Goal: Task Accomplishment & Management: Complete application form

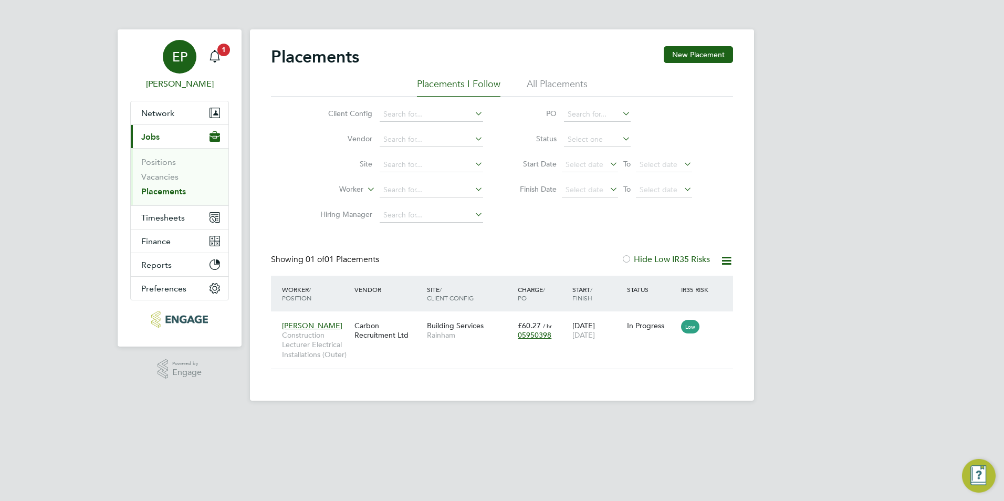
scroll to position [10, 49]
click at [211, 59] on icon "Main navigation" at bounding box center [214, 56] width 13 height 13
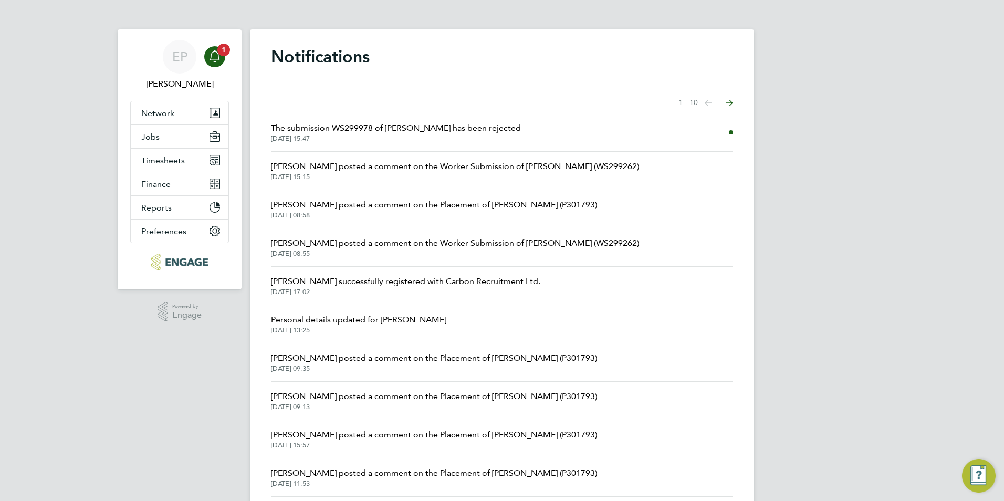
click at [380, 134] on span "The submission WS299978 of [PERSON_NAME] has been rejected" at bounding box center [396, 128] width 250 height 13
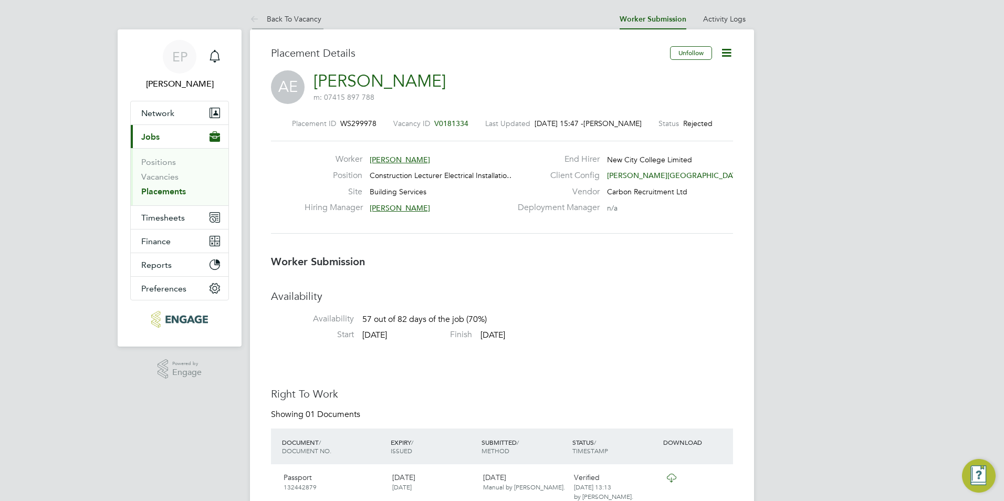
click at [287, 20] on link "Back To Vacancy" at bounding box center [285, 18] width 71 height 9
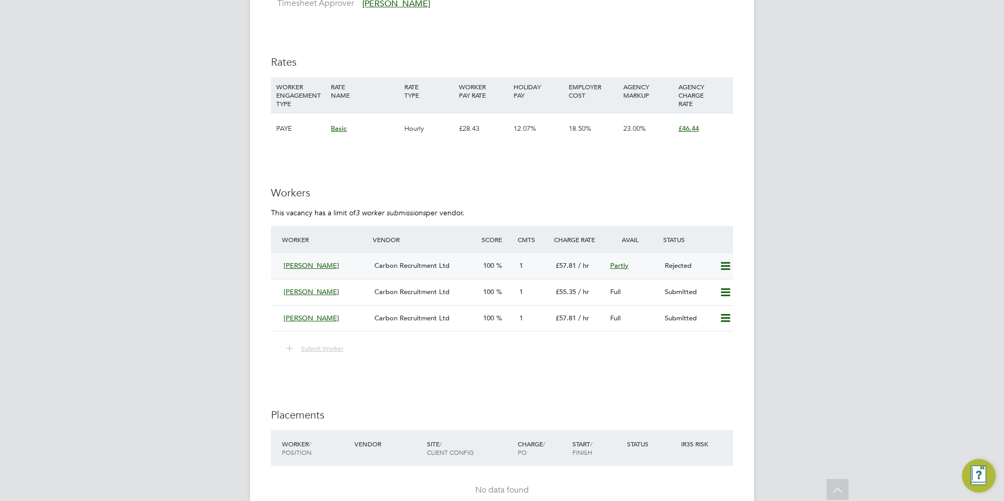
click at [724, 269] on icon at bounding box center [725, 266] width 13 height 8
click at [730, 263] on icon at bounding box center [725, 266] width 13 height 8
click at [317, 271] on div "[PERSON_NAME]" at bounding box center [324, 265] width 91 height 17
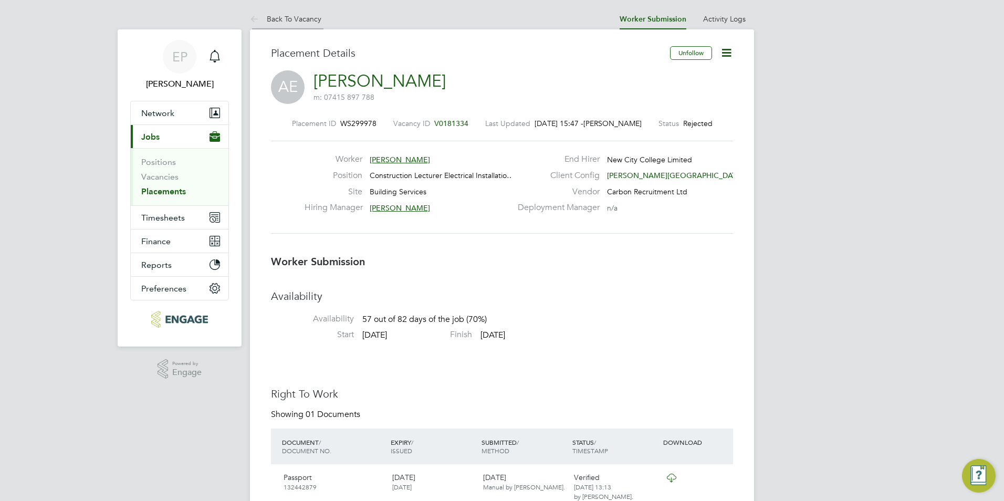
click at [282, 10] on li "Back To Vacancy" at bounding box center [285, 18] width 71 height 21
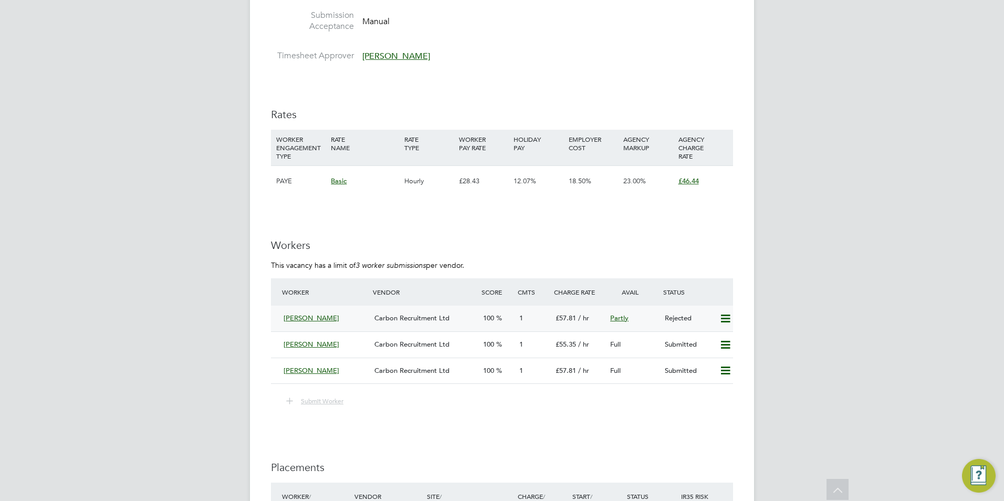
click at [727, 319] on icon at bounding box center [725, 318] width 13 height 8
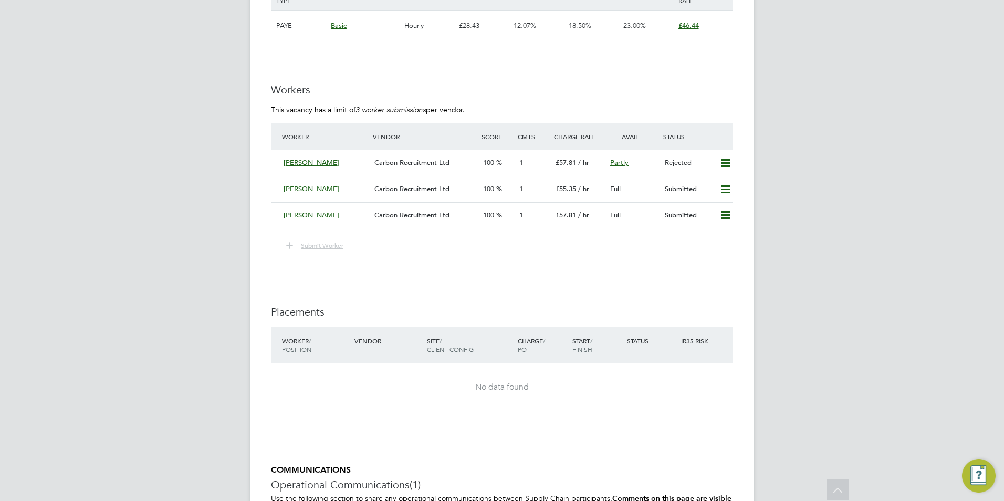
scroll to position [1785, 0]
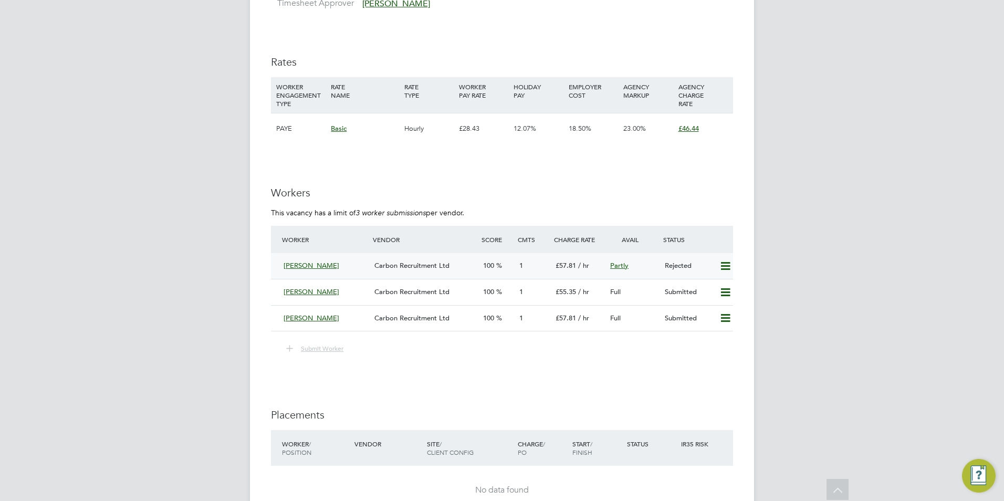
click at [721, 262] on icon at bounding box center [725, 266] width 13 height 8
click at [712, 287] on li "Resubmit" at bounding box center [708, 288] width 45 height 15
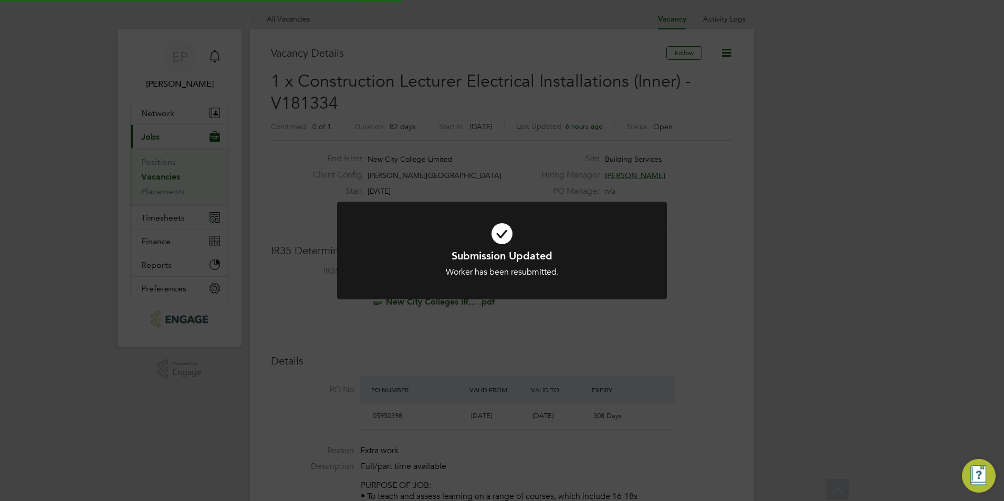
scroll to position [31, 73]
click at [625, 276] on div "Worker has been resubmitted." at bounding box center [501, 272] width 273 height 11
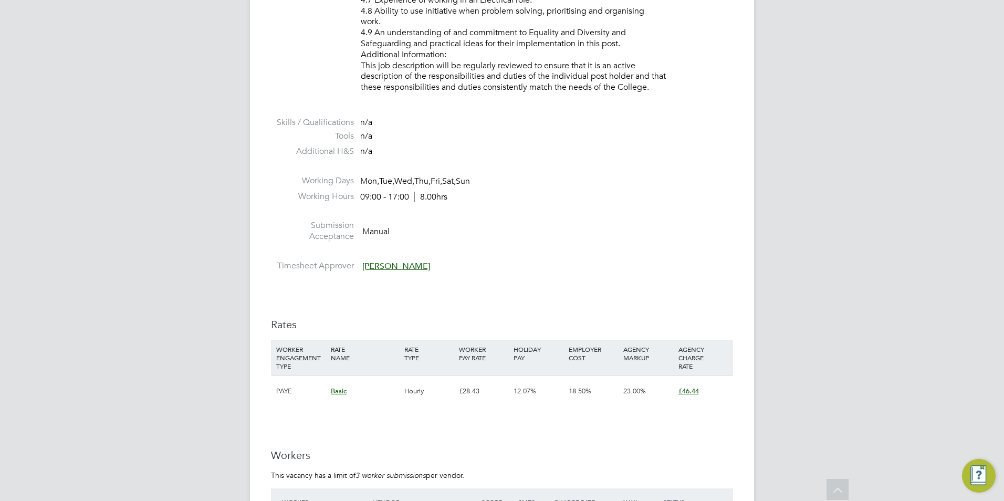
scroll to position [1837, 0]
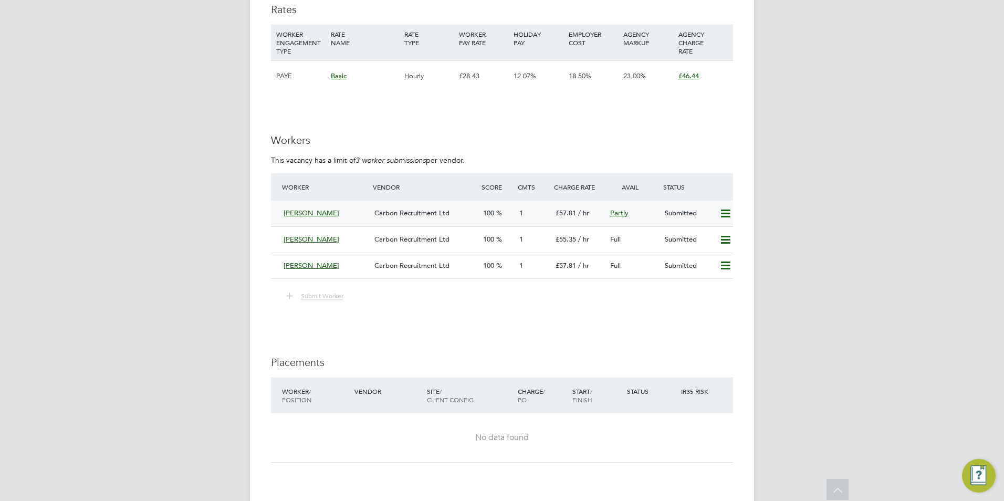
click at [727, 215] on icon at bounding box center [725, 213] width 13 height 8
click at [716, 234] on li "Remove" at bounding box center [710, 235] width 40 height 15
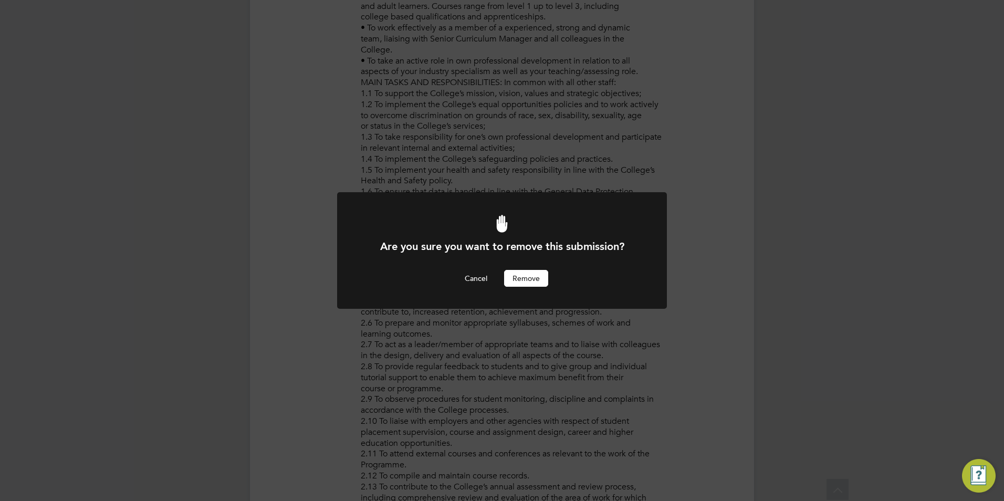
click at [534, 273] on button "Remove" at bounding box center [526, 278] width 44 height 17
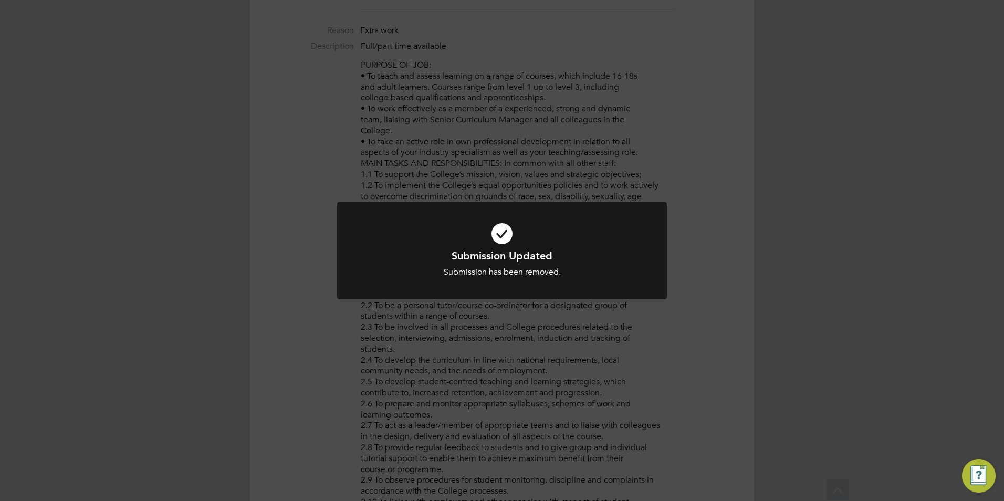
click at [530, 336] on div "Submission Updated Submission has been removed. Cancel Okay" at bounding box center [502, 250] width 1004 height 501
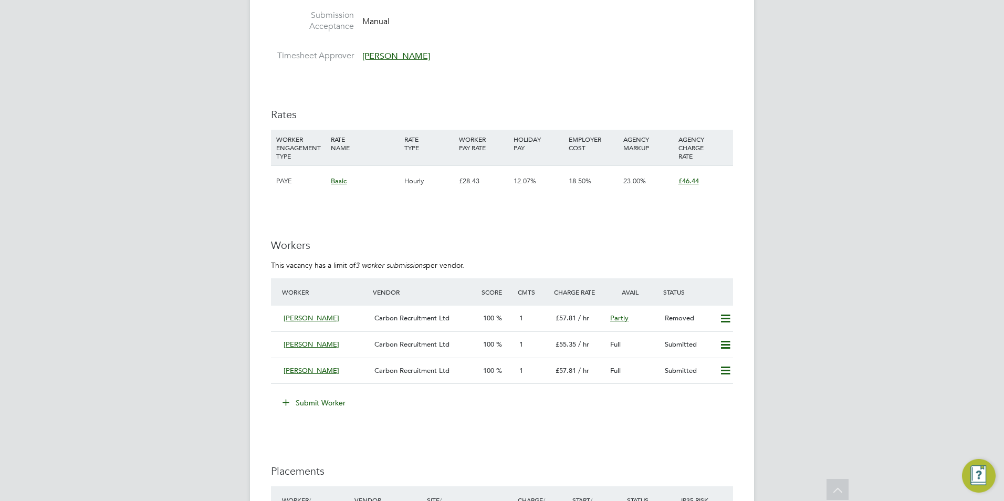
click at [299, 400] on button "Submit Worker" at bounding box center [314, 402] width 79 height 17
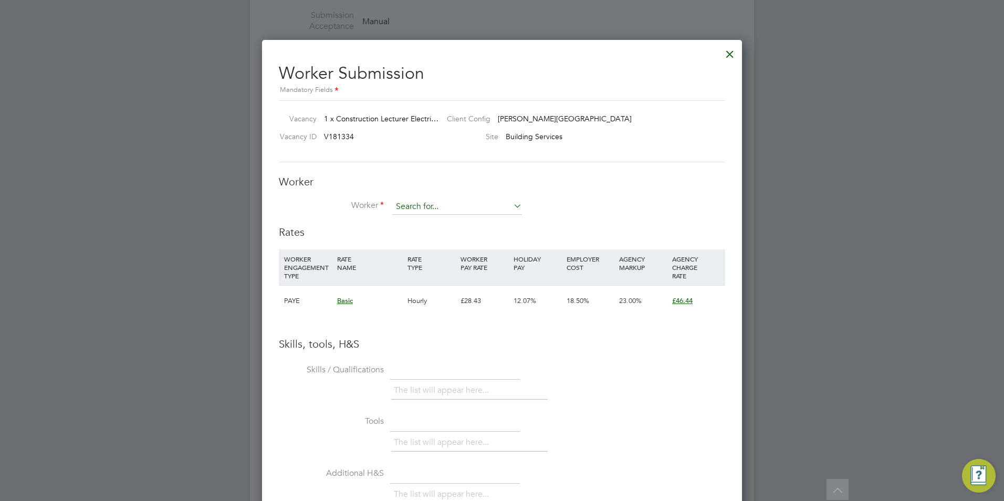
click at [475, 204] on input at bounding box center [457, 207] width 130 height 16
click at [473, 217] on li "Syed (123731)" at bounding box center [457, 222] width 131 height 14
type input "Syed (123731)"
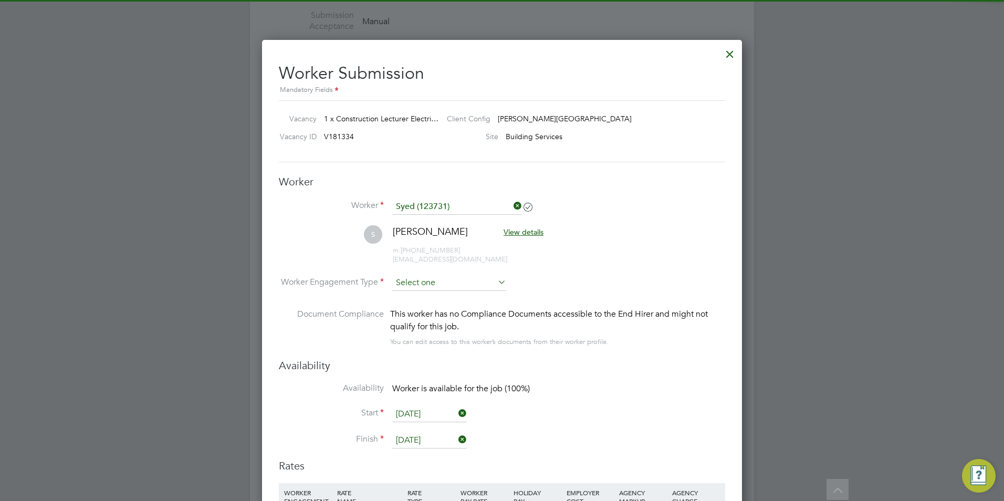
click at [467, 288] on input at bounding box center [449, 283] width 114 height 16
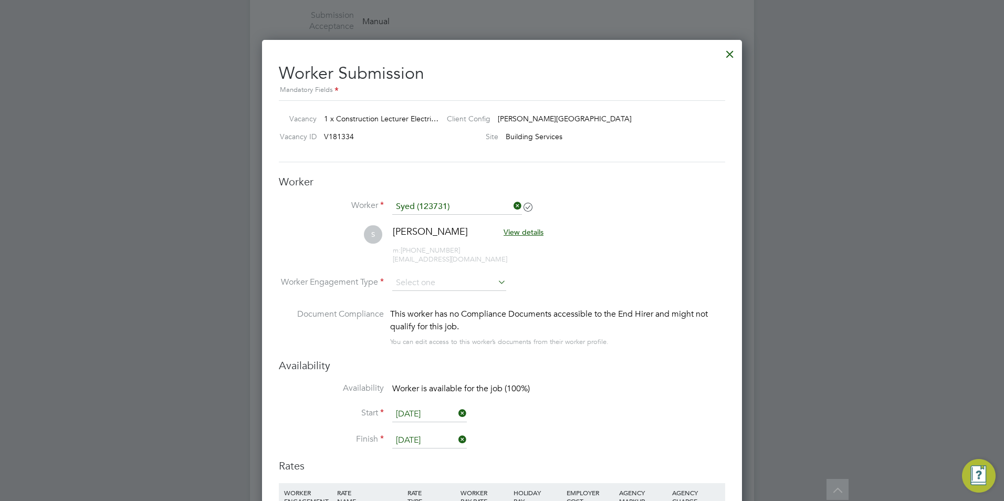
click at [449, 296] on li "Contract" at bounding box center [449, 298] width 115 height 14
type input "Contract"
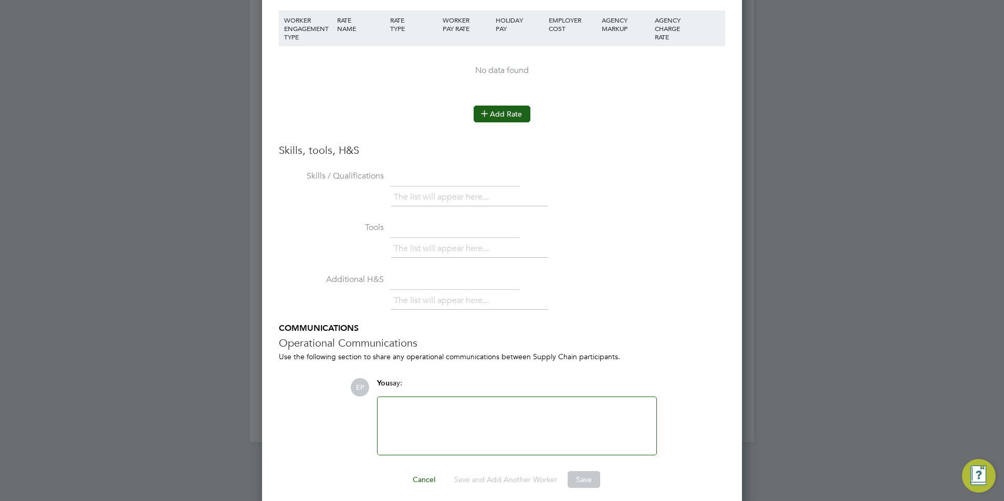
click at [505, 117] on button "Add Rate" at bounding box center [502, 114] width 57 height 17
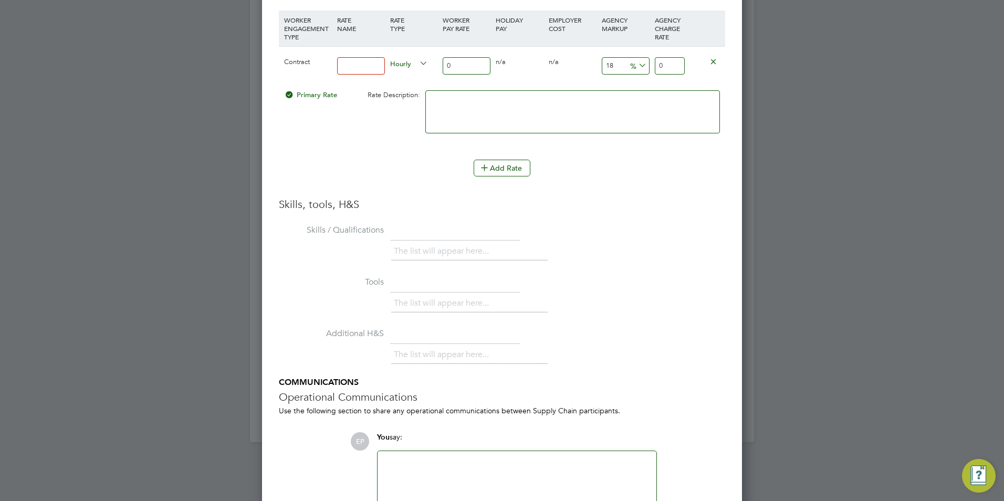
click at [352, 61] on input at bounding box center [361, 65] width 48 height 17
type input "Basic"
click at [473, 69] on input "0" at bounding box center [467, 65] width 48 height 17
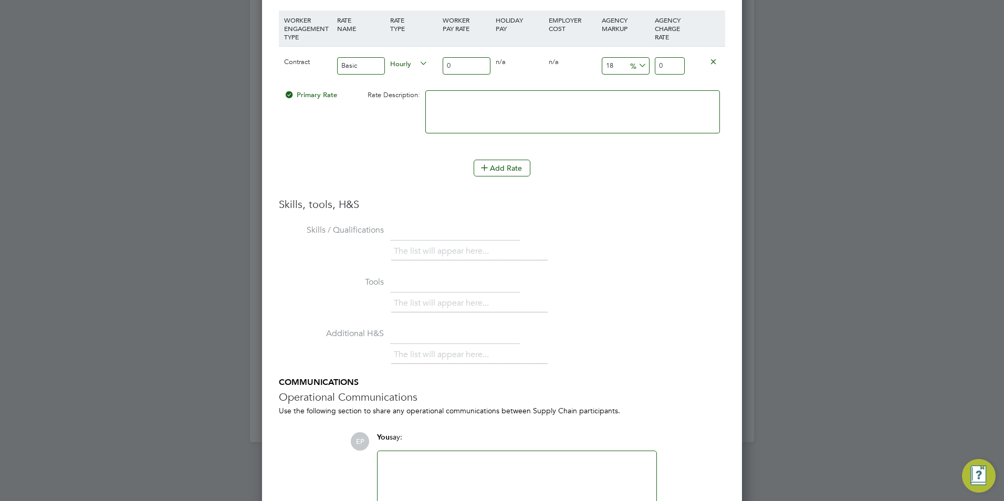
type input "4"
type input "4.72"
type input "40"
type input "47.2"
type input "40"
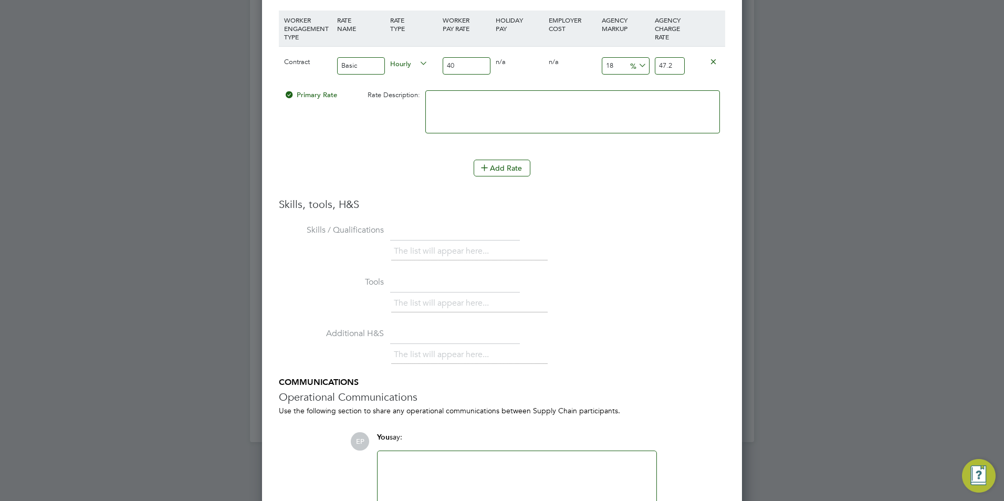
click at [616, 65] on input "18" at bounding box center [626, 65] width 48 height 17
type input "2"
type input "40.8"
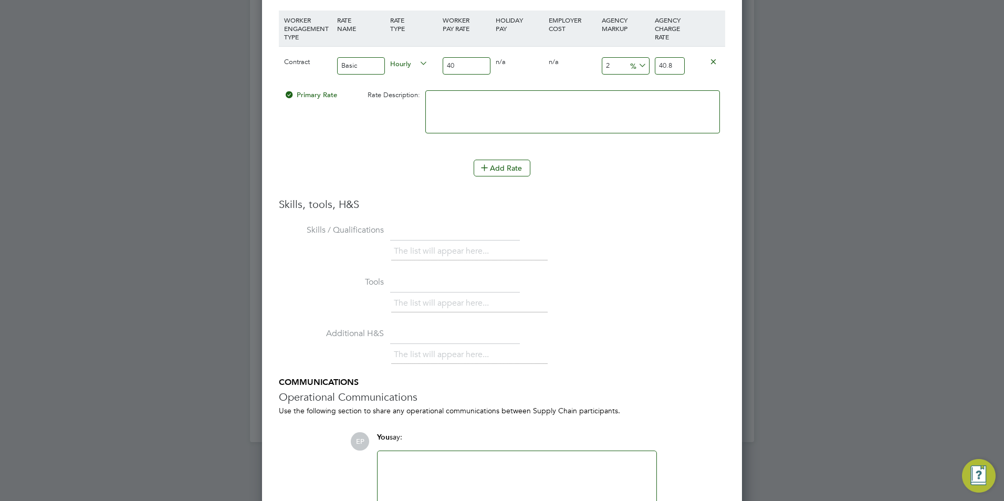
type input "23"
type input "49.2"
type input "23"
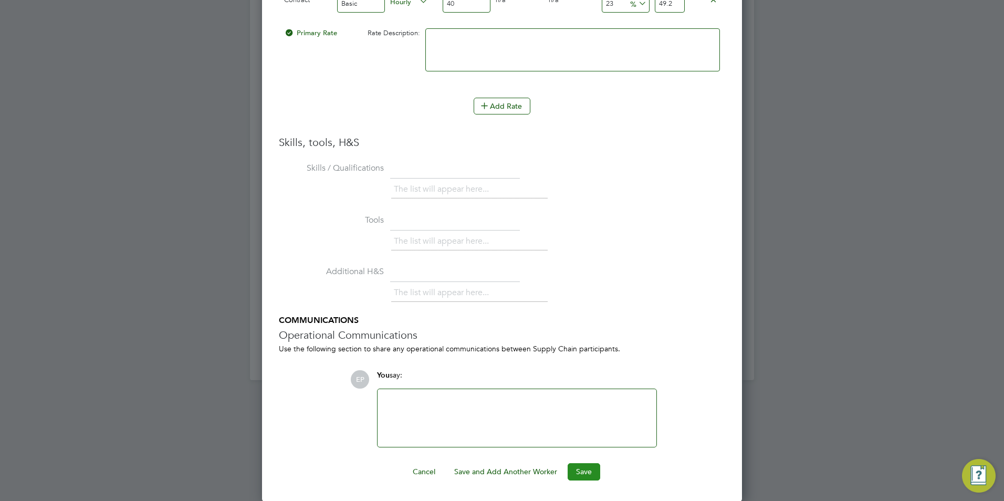
click at [583, 472] on button "Save" at bounding box center [584, 471] width 33 height 17
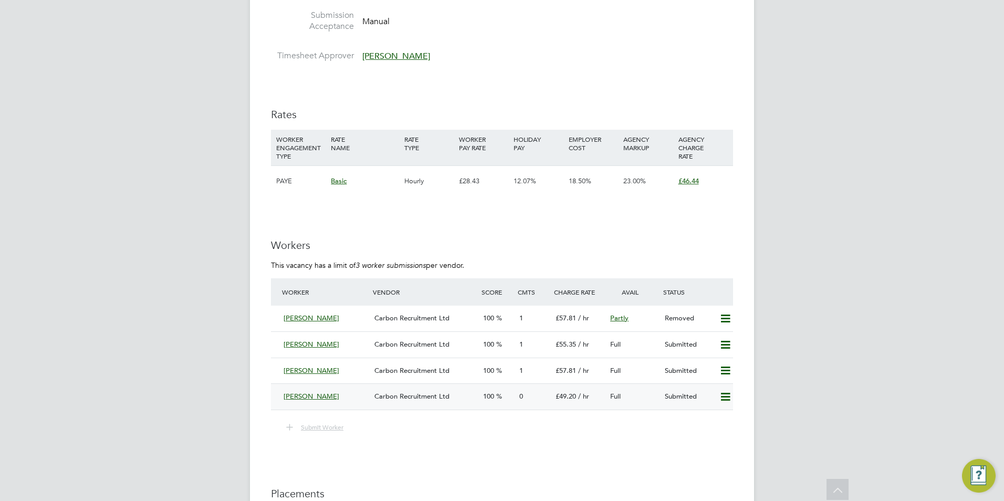
click at [417, 397] on span "Carbon Recruitment Ltd" at bounding box center [411, 396] width 75 height 9
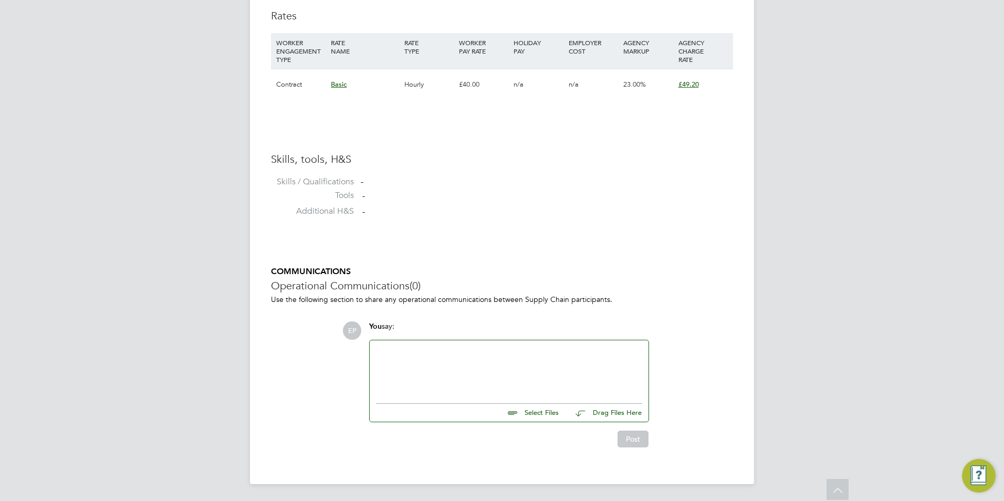
click at [547, 417] on input "file" at bounding box center [563, 411] width 157 height 15
type input "C:\fakepath\HQ123731.docx"
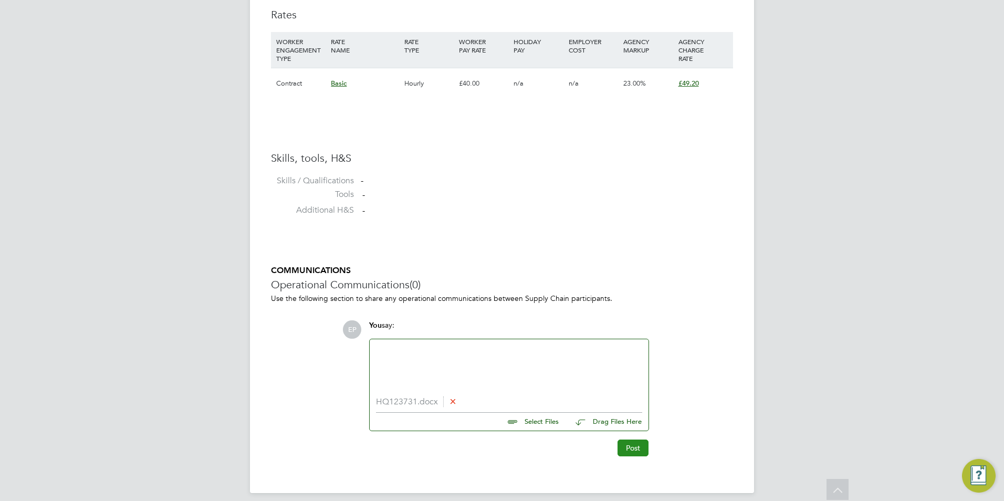
click at [638, 453] on button "Post" at bounding box center [632, 447] width 31 height 17
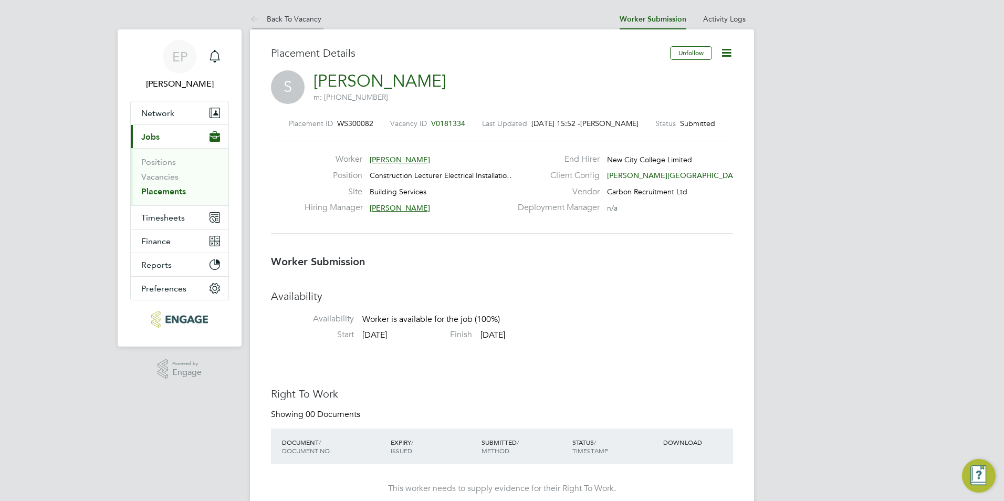
click at [297, 25] on li "Back To Vacancy" at bounding box center [285, 18] width 71 height 21
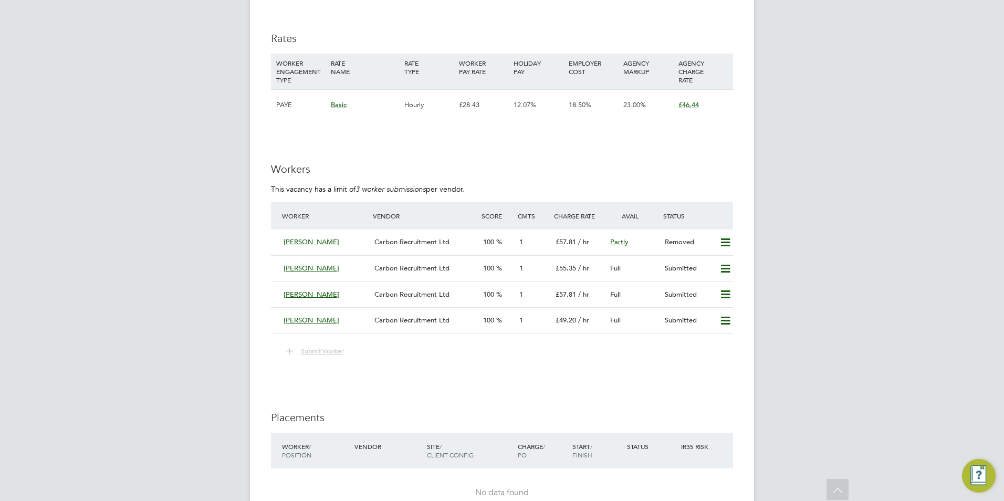
scroll to position [1837, 0]
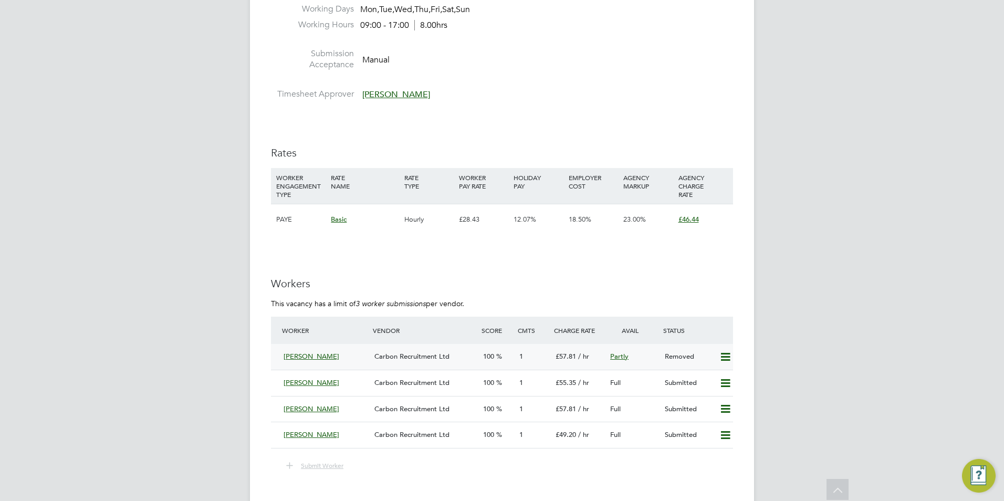
scroll to position [1785, 0]
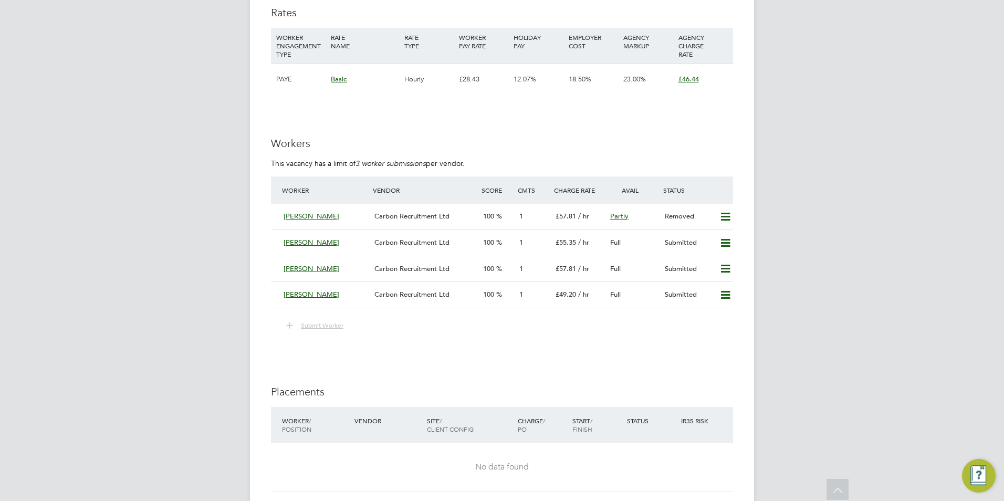
scroll to position [1837, 0]
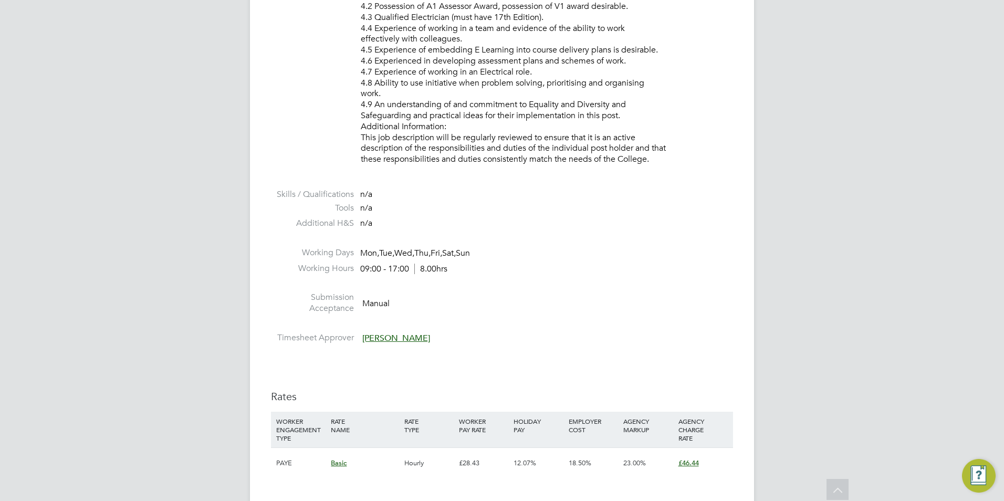
scroll to position [2184, 0]
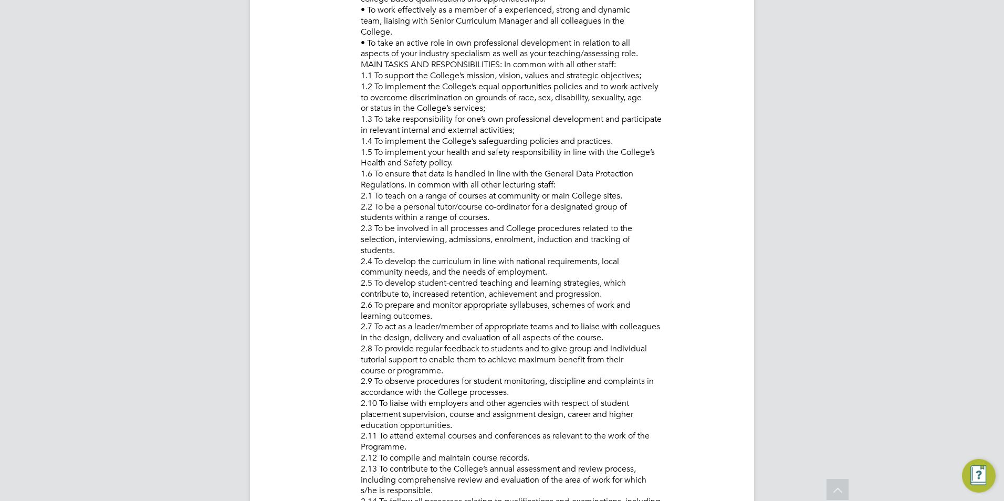
drag, startPoint x: 169, startPoint y: 217, endPoint x: 167, endPoint y: 69, distance: 147.5
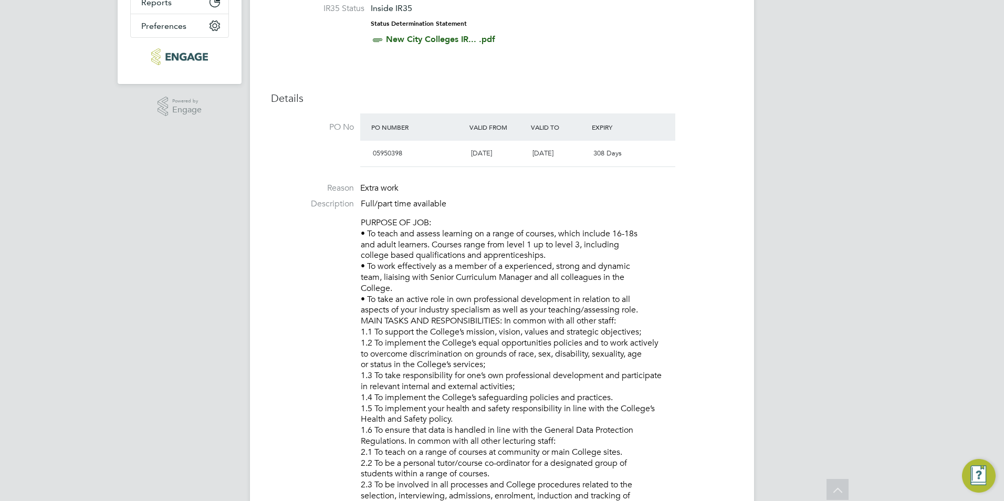
scroll to position [0, 0]
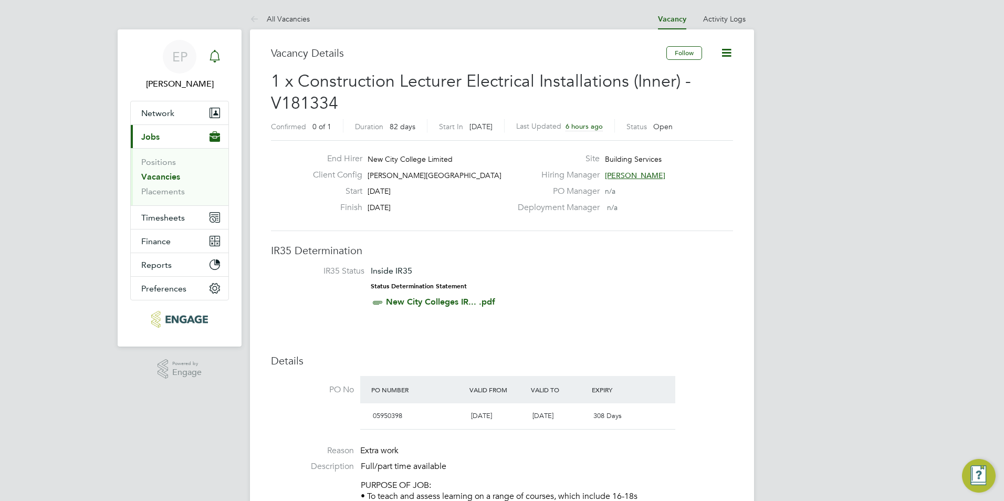
click at [215, 60] on icon "Main navigation" at bounding box center [214, 55] width 10 height 10
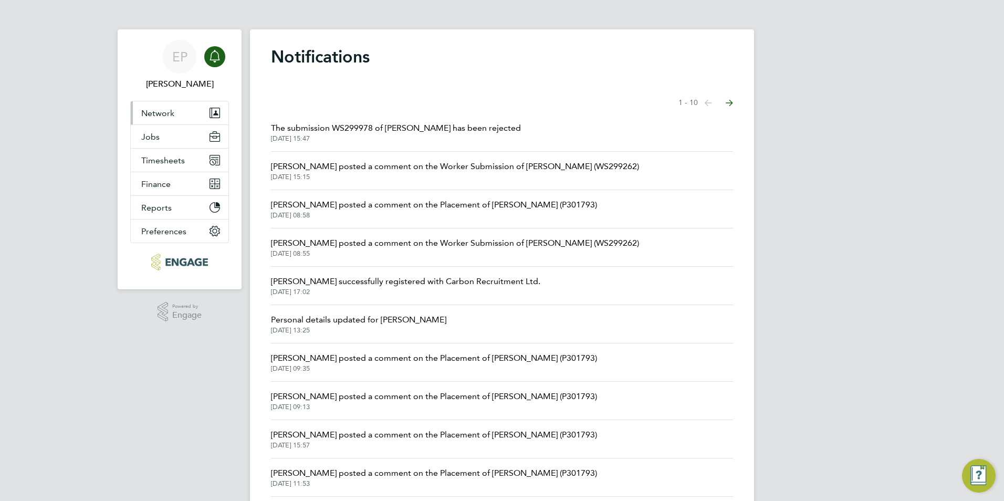
click at [160, 116] on span "Network" at bounding box center [157, 113] width 33 height 10
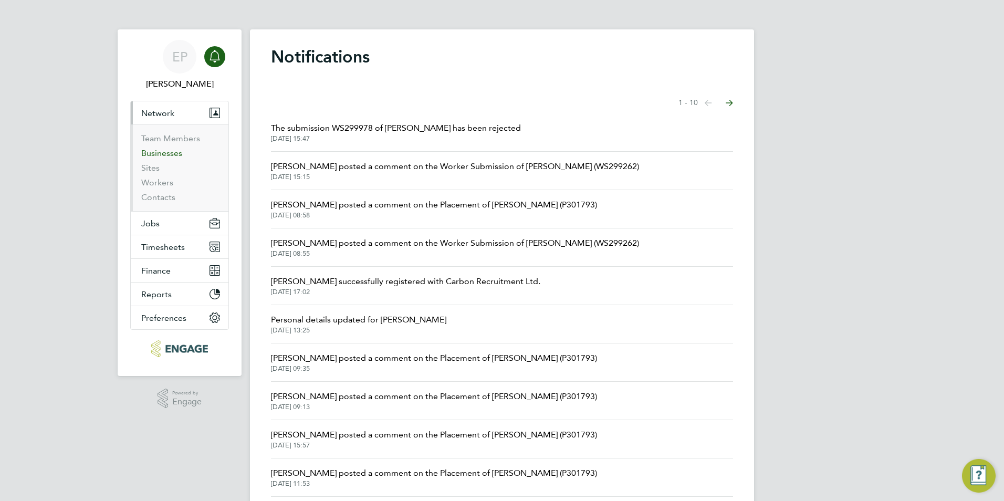
click at [164, 156] on link "Businesses" at bounding box center [161, 153] width 41 height 10
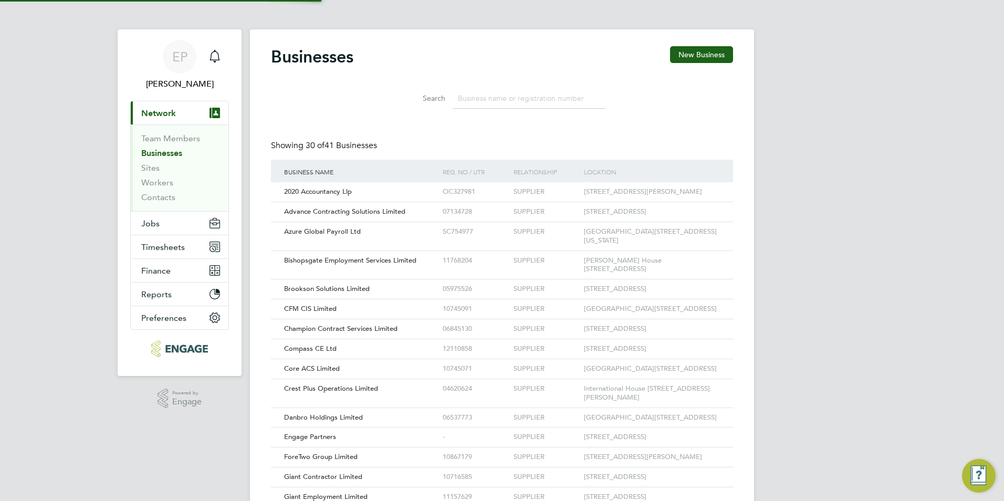
scroll to position [20, 160]
click at [158, 179] on link "Workers" at bounding box center [157, 182] width 32 height 10
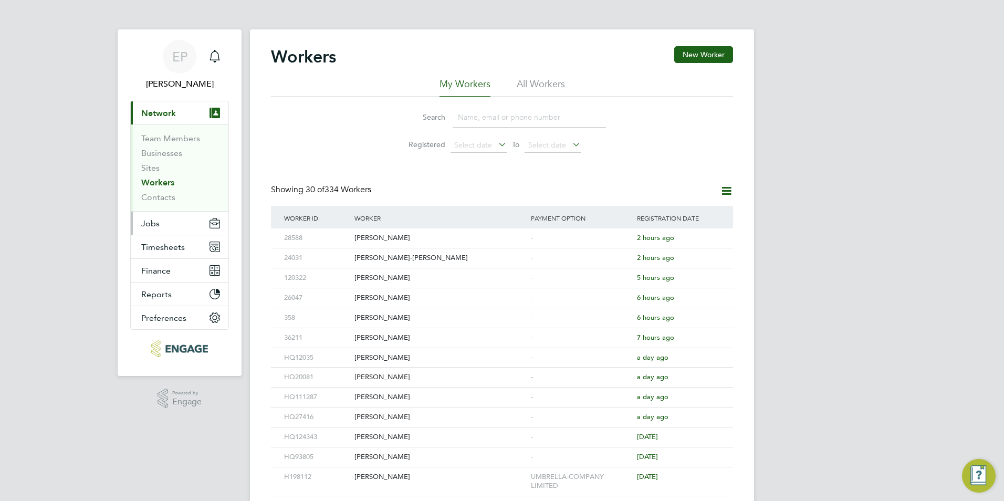
click at [177, 217] on button "Jobs" at bounding box center [180, 223] width 98 height 23
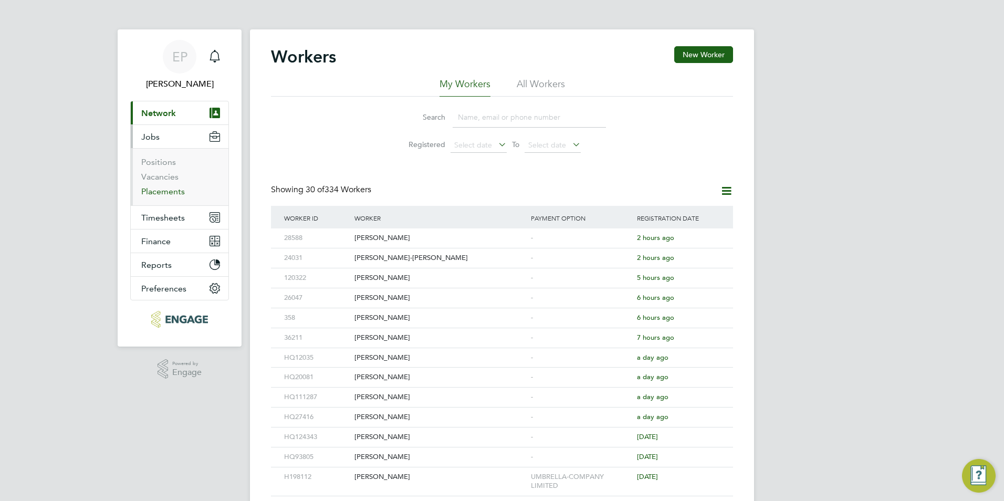
click at [177, 190] on link "Placements" at bounding box center [163, 191] width 44 height 10
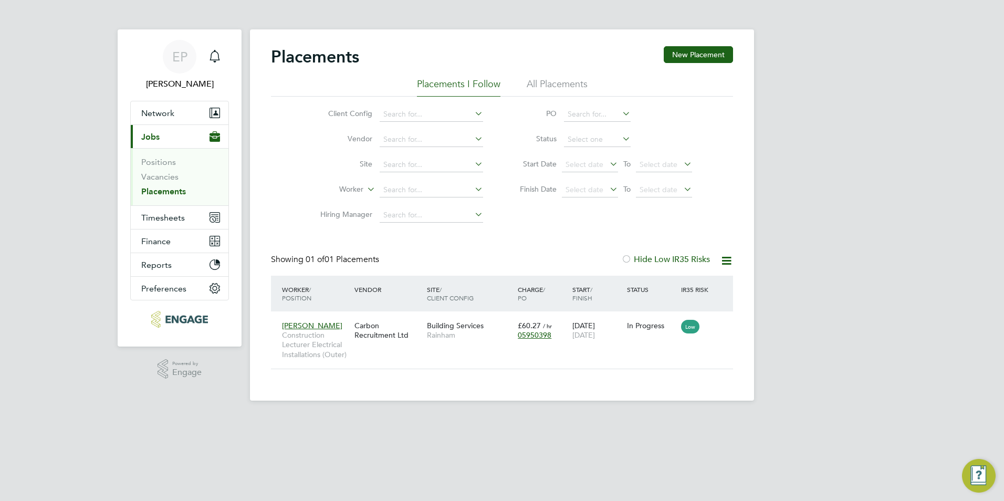
click at [533, 90] on li "All Placements" at bounding box center [557, 87] width 61 height 19
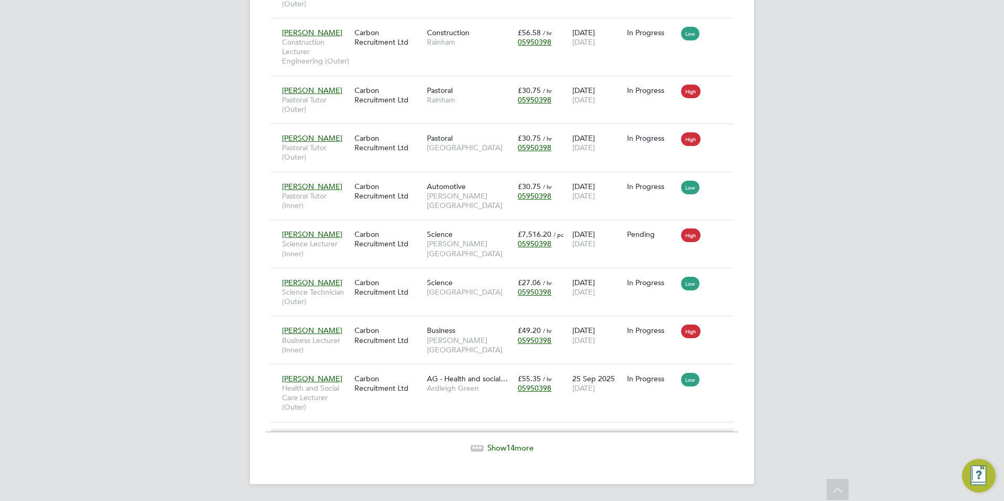
click at [491, 445] on span "Show 14 more" at bounding box center [510, 448] width 46 height 10
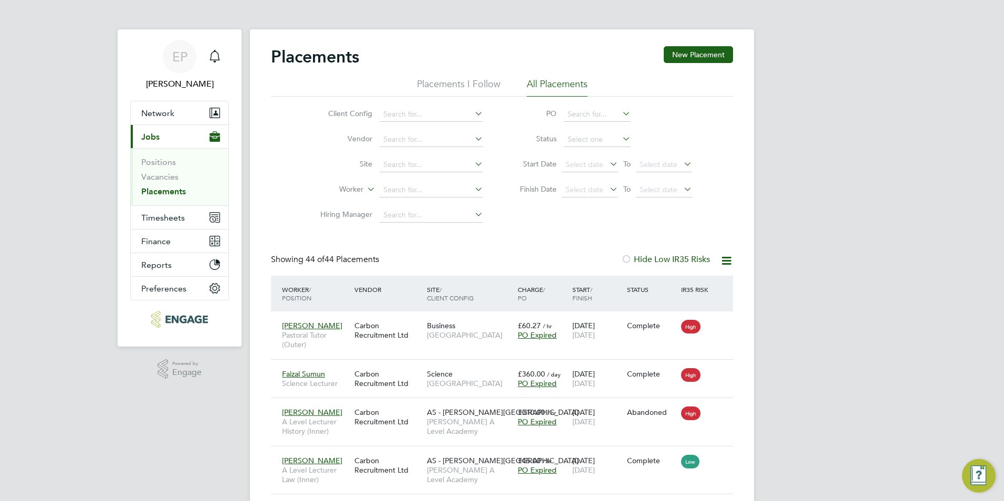
click at [453, 75] on div "Placements New Placement" at bounding box center [502, 61] width 462 height 31
click at [465, 83] on li "Placements I Follow" at bounding box center [458, 87] width 83 height 19
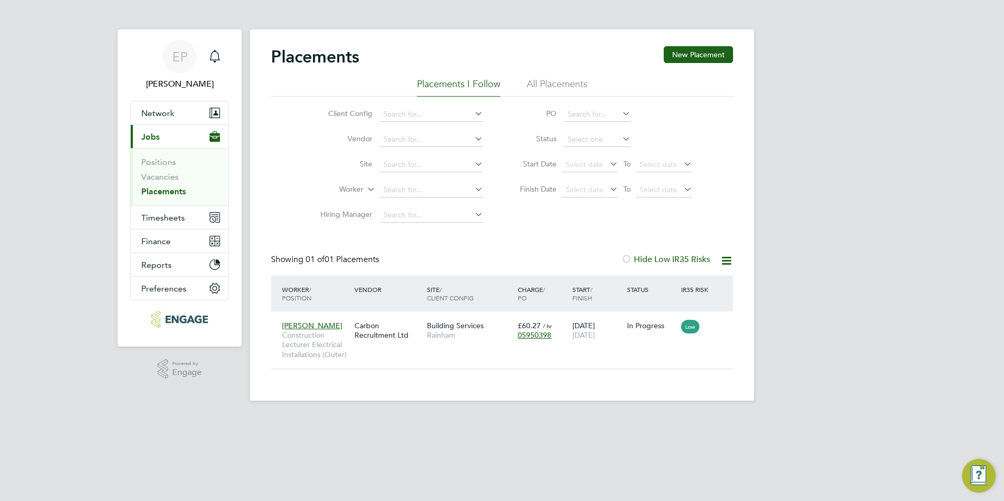
click at [543, 86] on li "All Placements" at bounding box center [557, 87] width 61 height 19
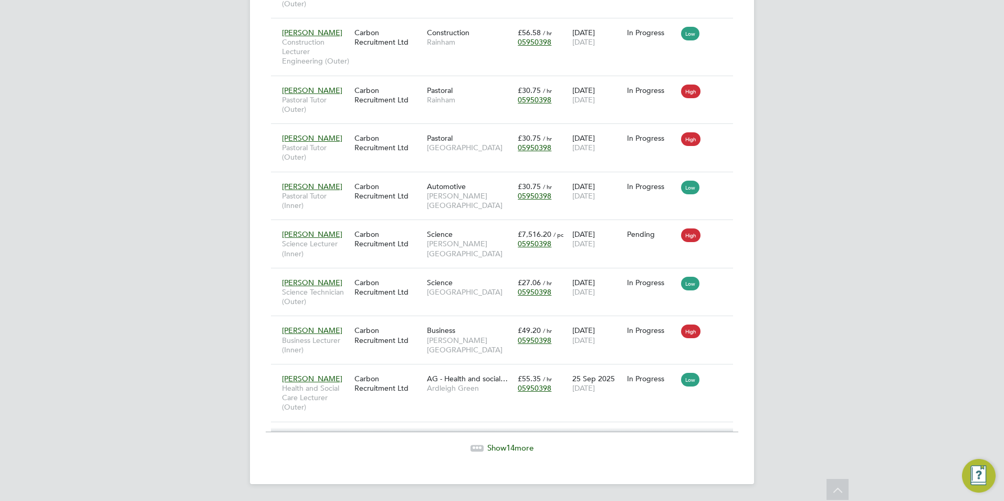
click at [498, 447] on span "Show 14 more" at bounding box center [510, 448] width 46 height 10
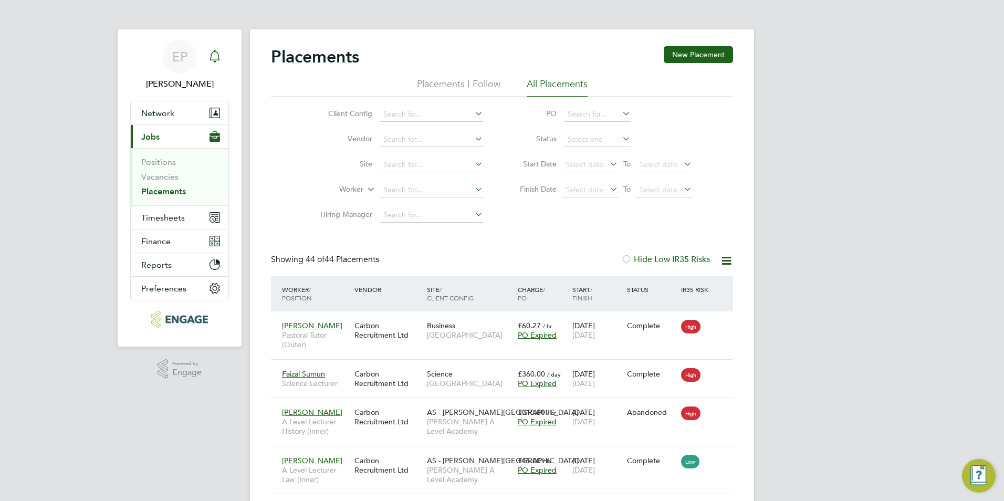
click at [211, 47] on div "Main navigation" at bounding box center [214, 56] width 21 height 21
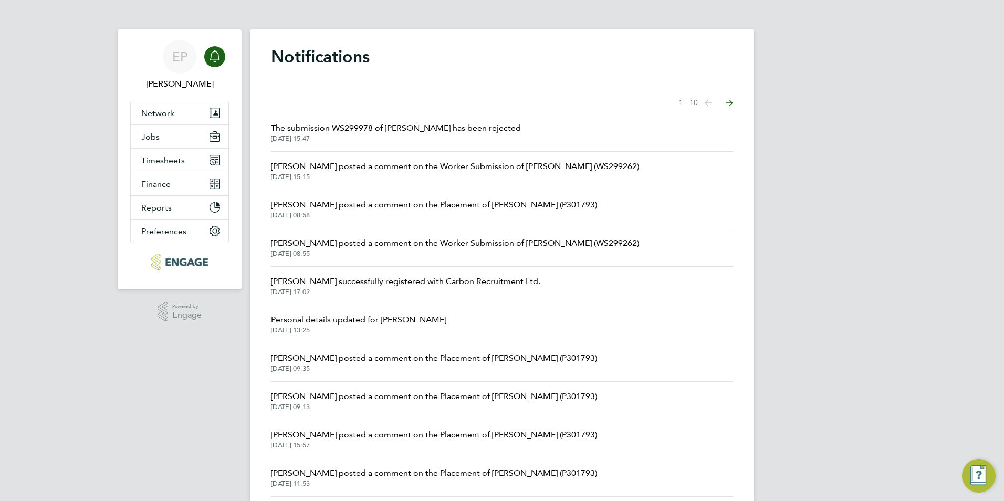
click at [481, 124] on span "The submission WS299978 of [PERSON_NAME] has been rejected" at bounding box center [396, 128] width 250 height 13
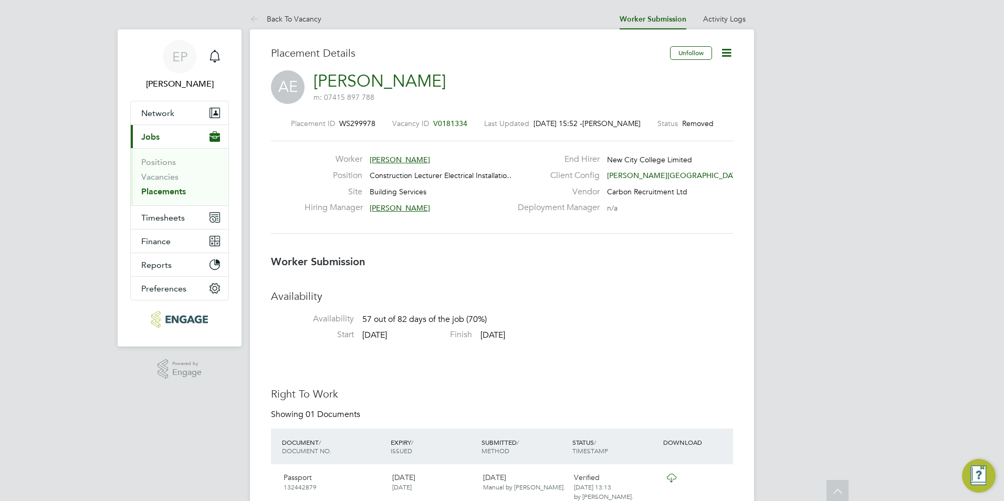
drag, startPoint x: 462, startPoint y: 296, endPoint x: 400, endPoint y: 125, distance: 181.7
click at [291, 17] on link "Back To Vacancy" at bounding box center [285, 18] width 71 height 9
